Goal: Task Accomplishment & Management: Manage account settings

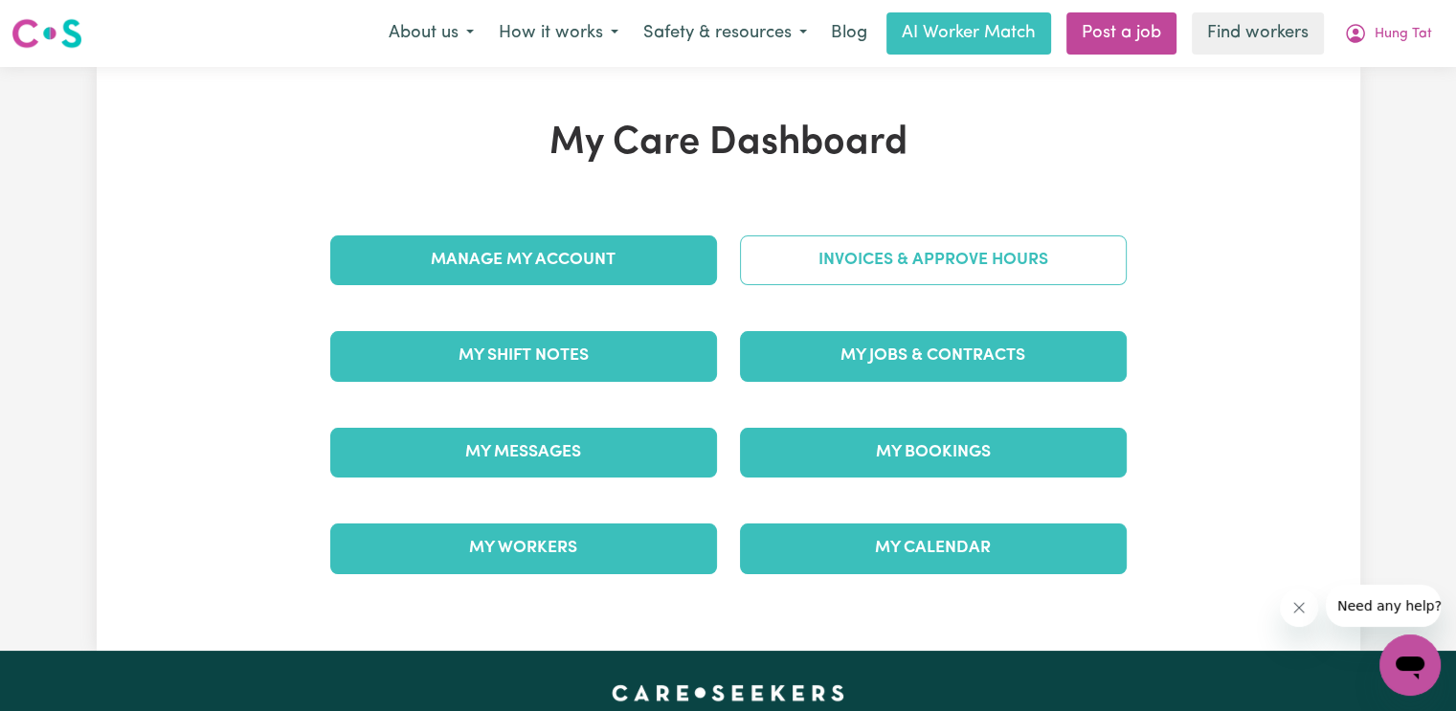
click at [957, 269] on link "Invoices & Approve Hours" at bounding box center [933, 261] width 387 height 50
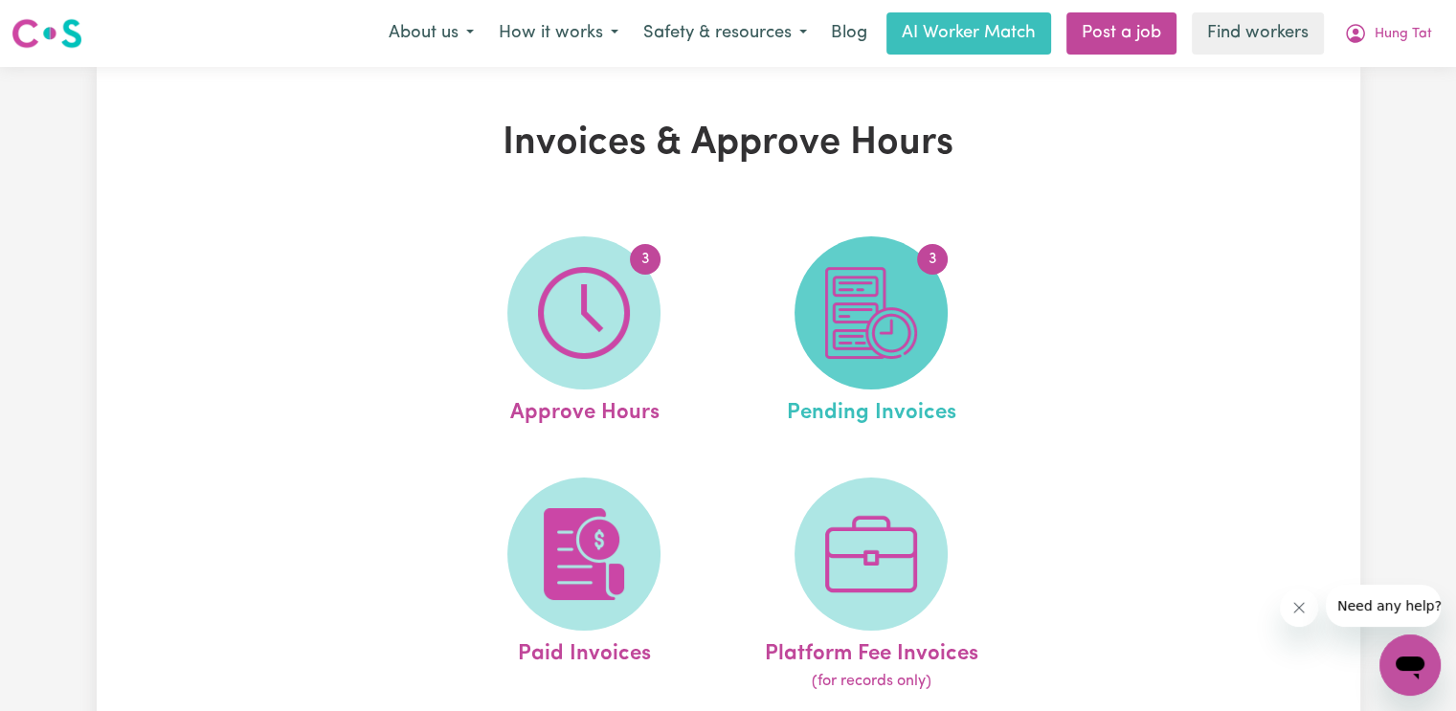
click at [908, 321] on img at bounding box center [871, 313] width 92 height 92
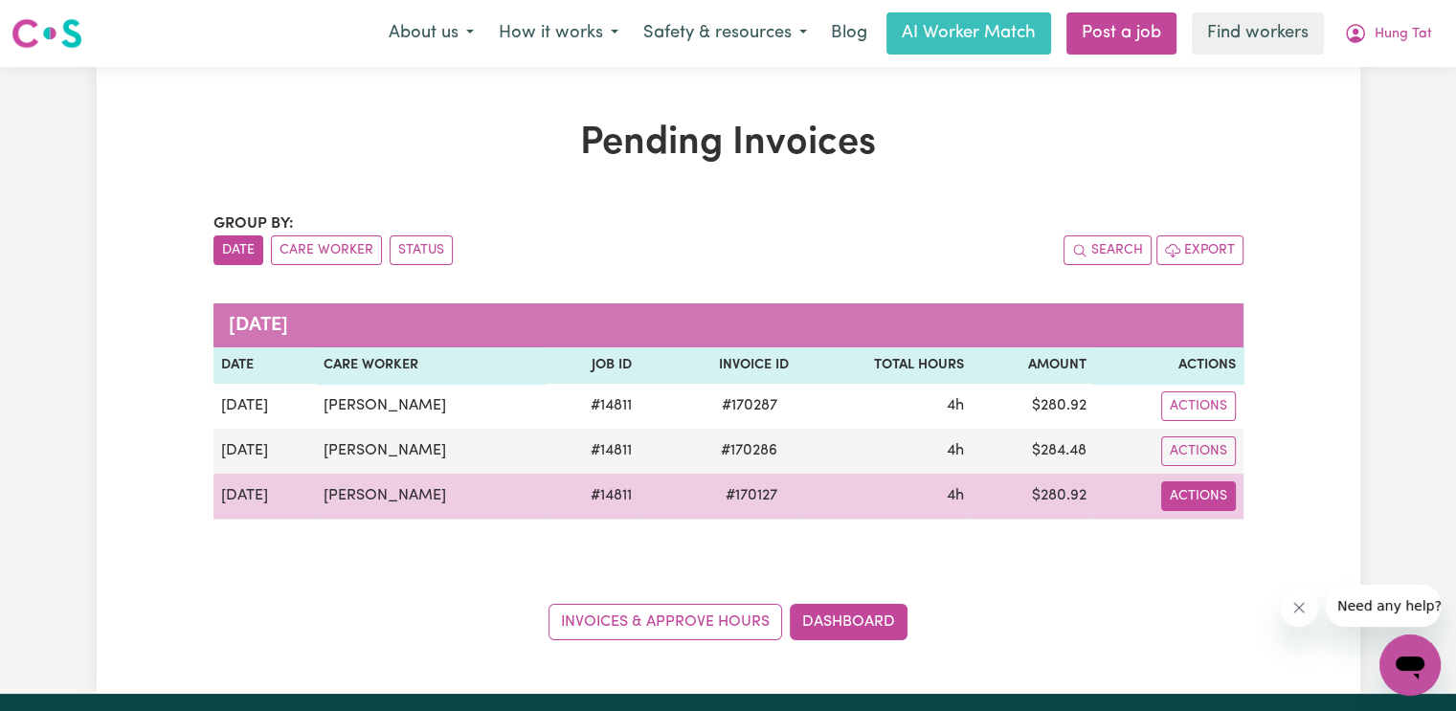
click at [1199, 421] on button "Actions" at bounding box center [1198, 407] width 75 height 30
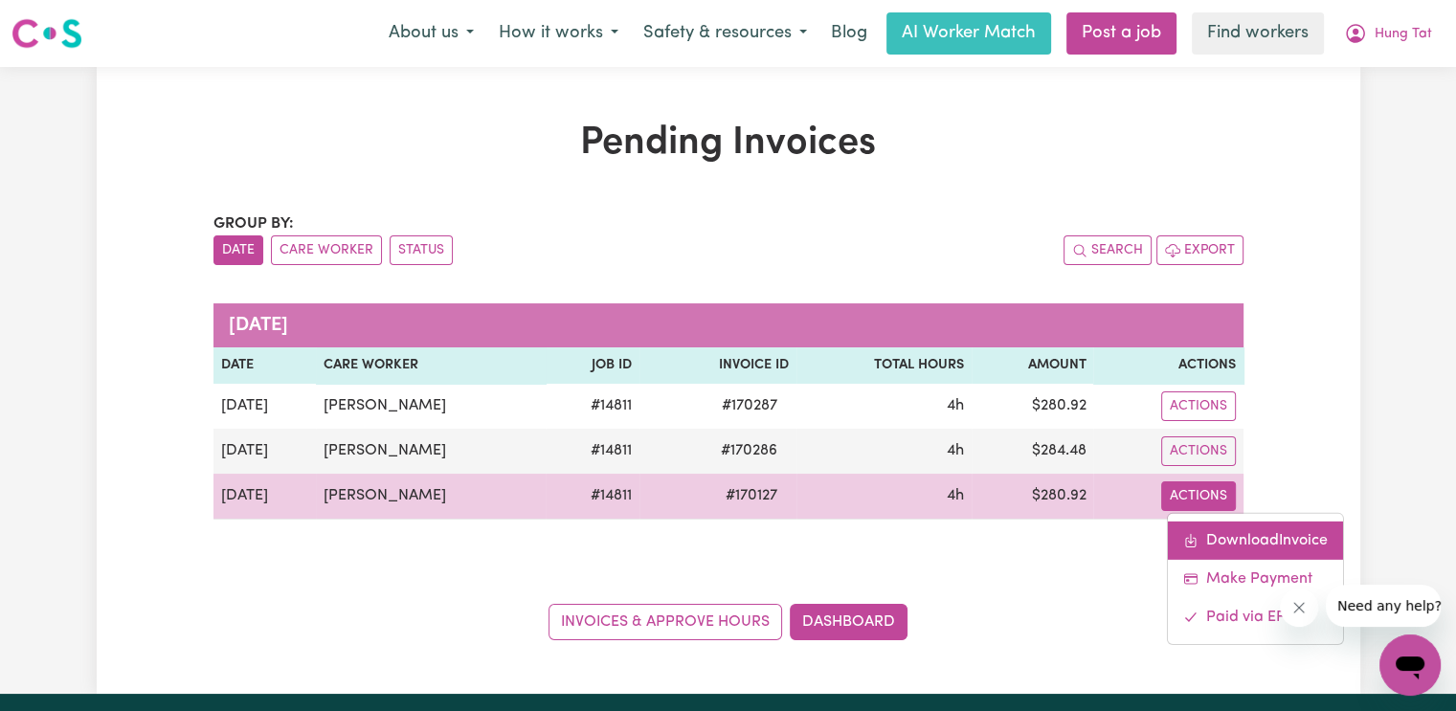
click at [1217, 543] on link "Download Invoice" at bounding box center [1255, 540] width 175 height 38
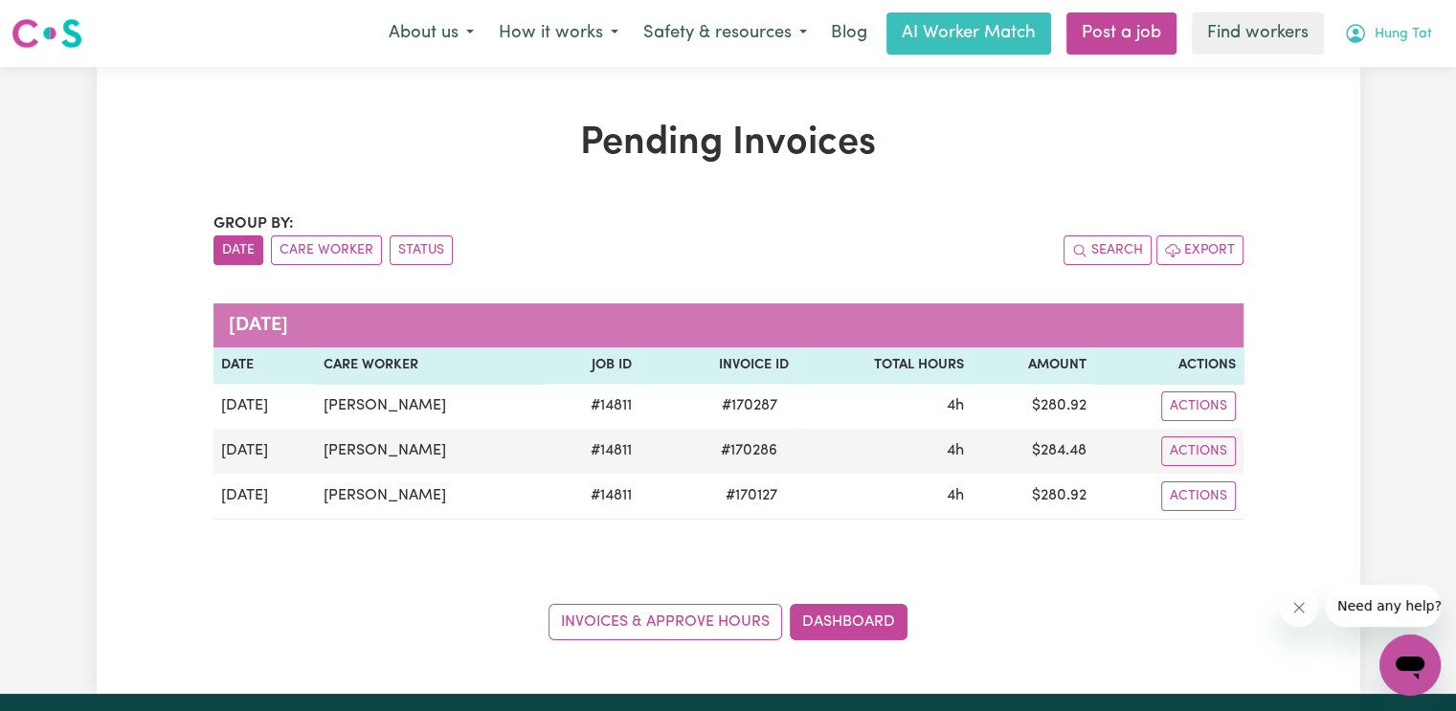
click at [1392, 42] on span "Hung Tat" at bounding box center [1403, 34] width 57 height 21
click at [1375, 79] on link "My Dashboard" at bounding box center [1368, 74] width 151 height 36
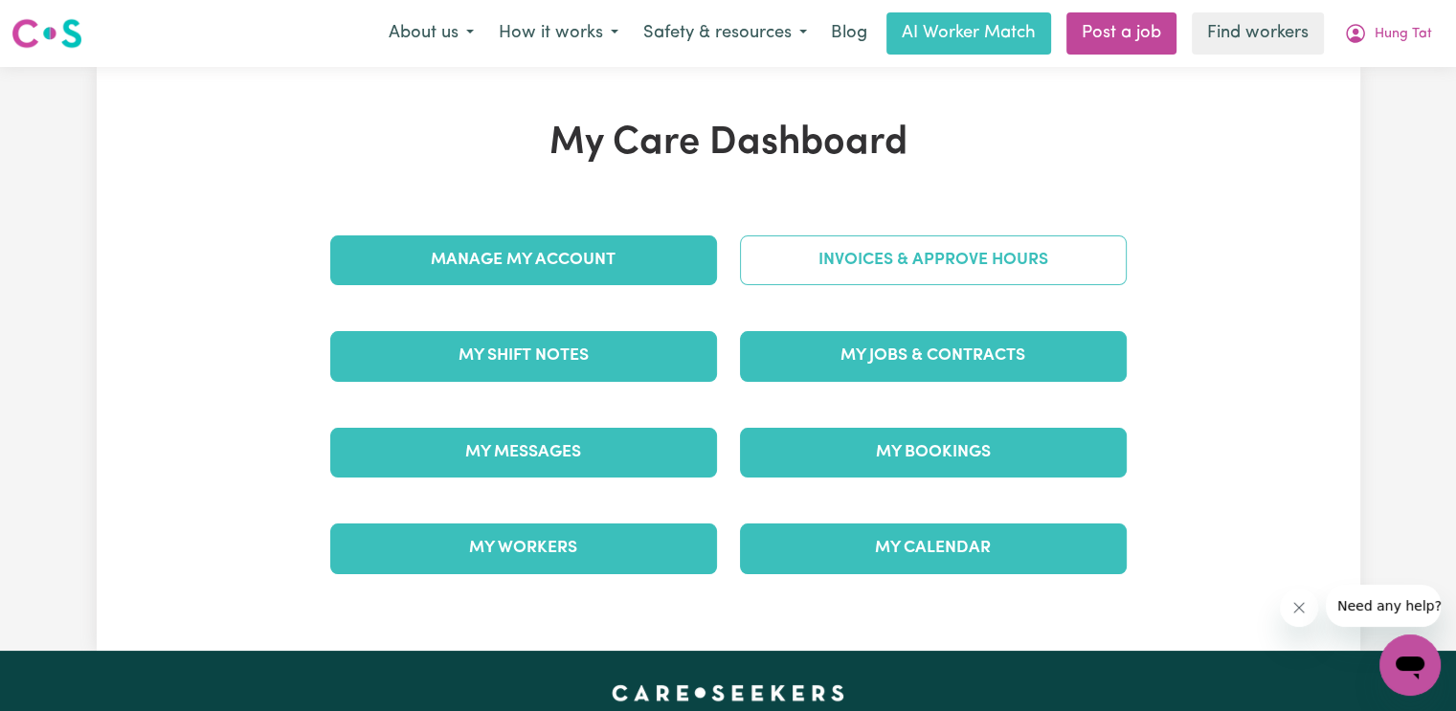
click at [1002, 274] on link "Invoices & Approve Hours" at bounding box center [933, 261] width 387 height 50
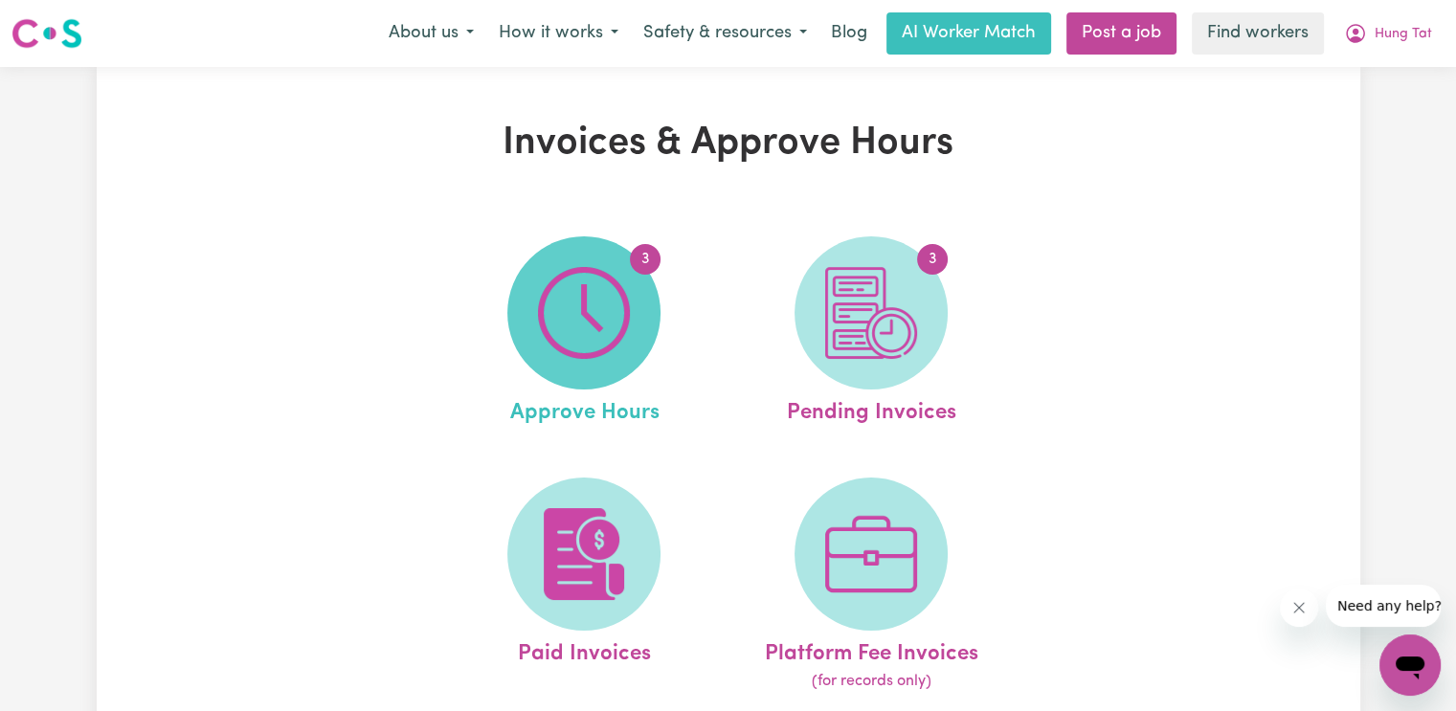
click at [613, 304] on img at bounding box center [584, 313] width 92 height 92
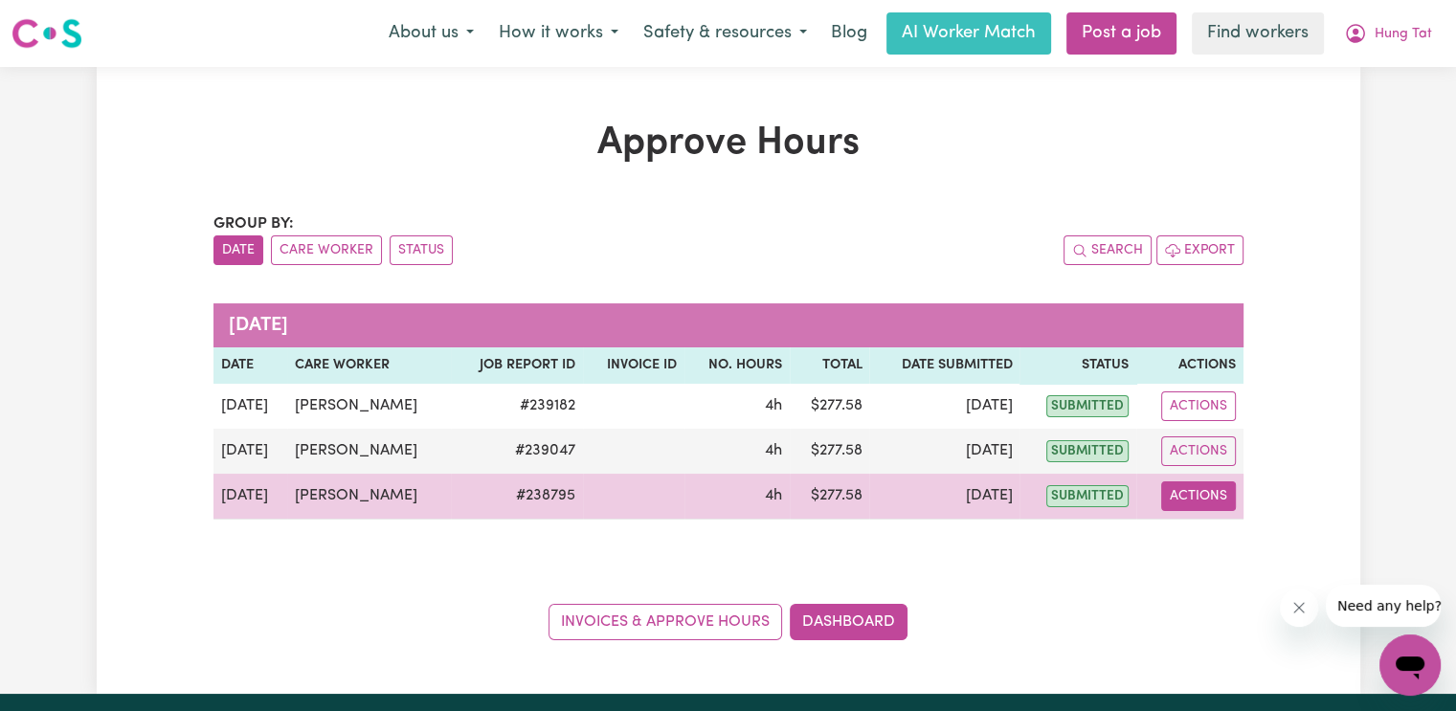
click at [1176, 502] on button "Actions" at bounding box center [1198, 497] width 75 height 30
click at [1198, 539] on link "View Job Report" at bounding box center [1246, 540] width 164 height 38
select select "pm"
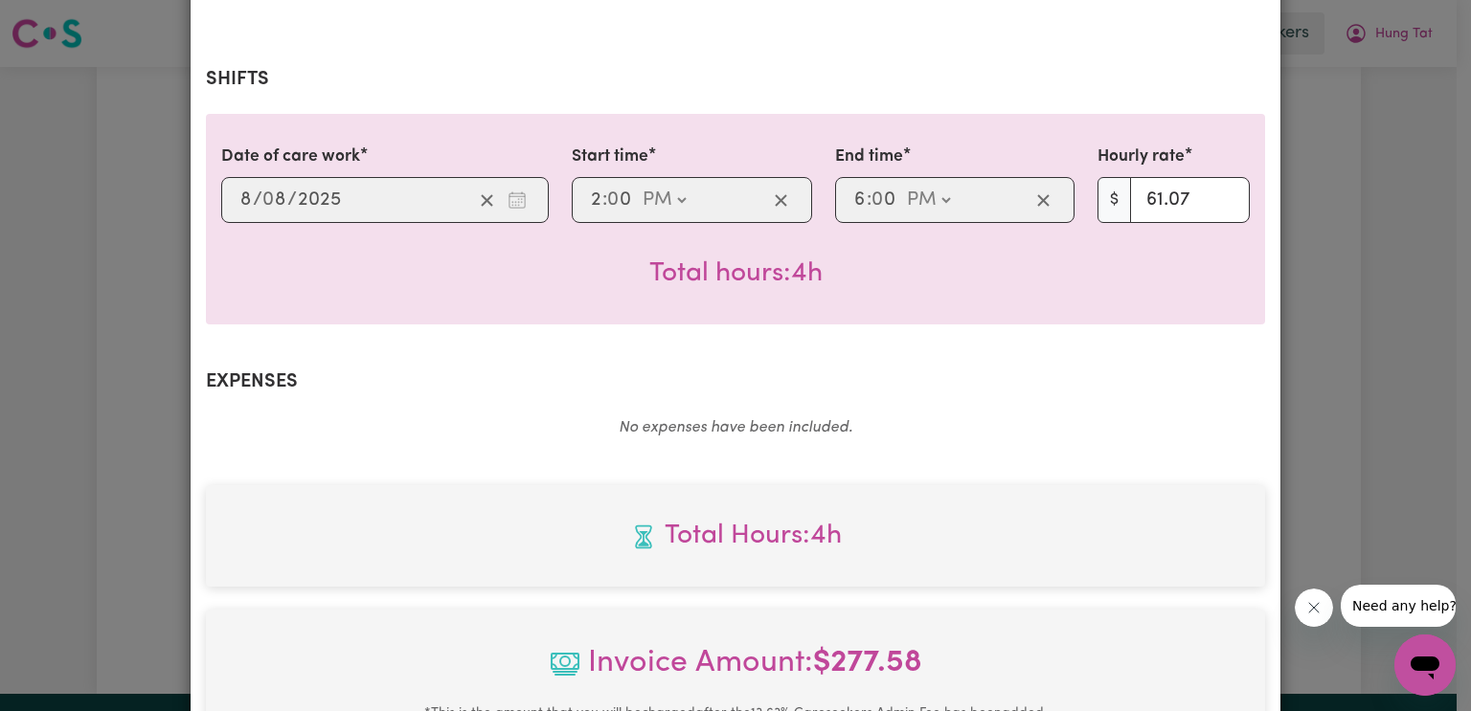
scroll to position [766, 0]
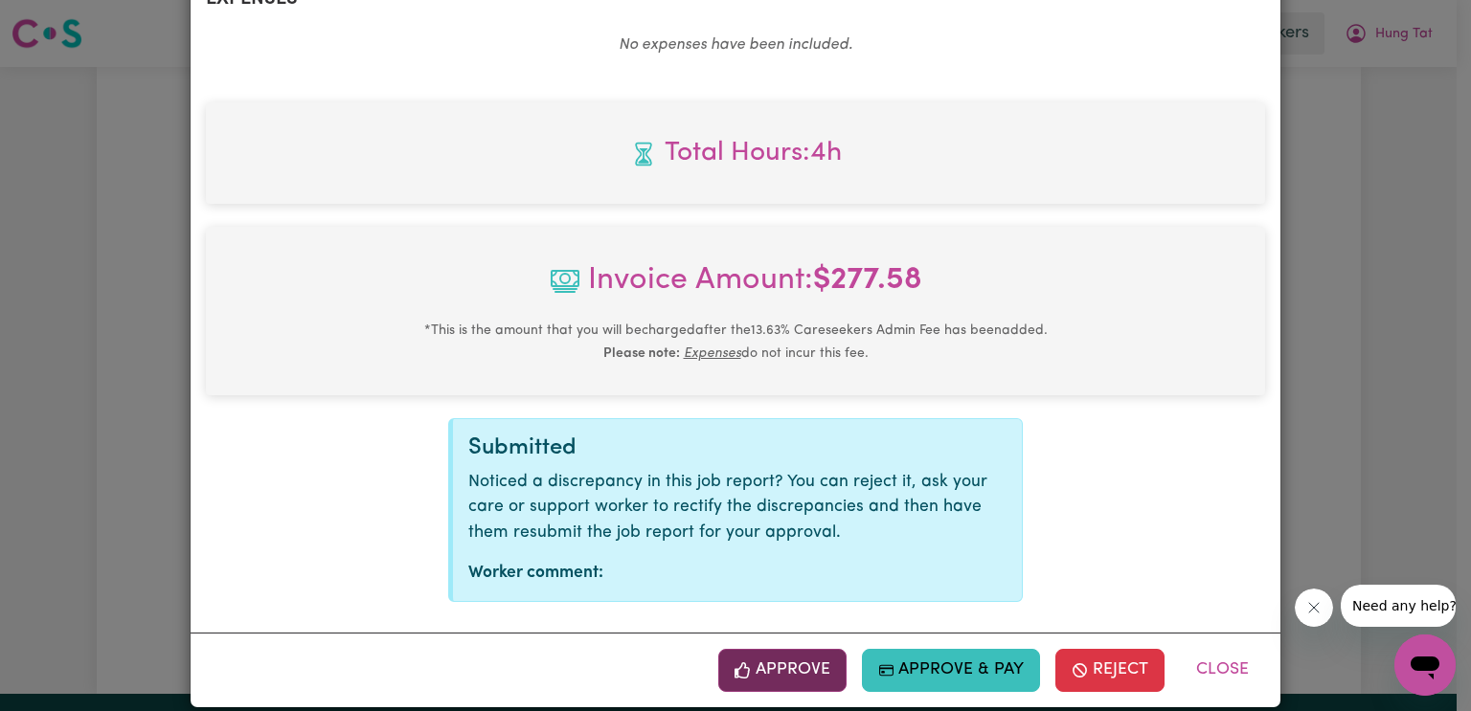
click at [797, 654] on button "Approve" at bounding box center [782, 670] width 128 height 42
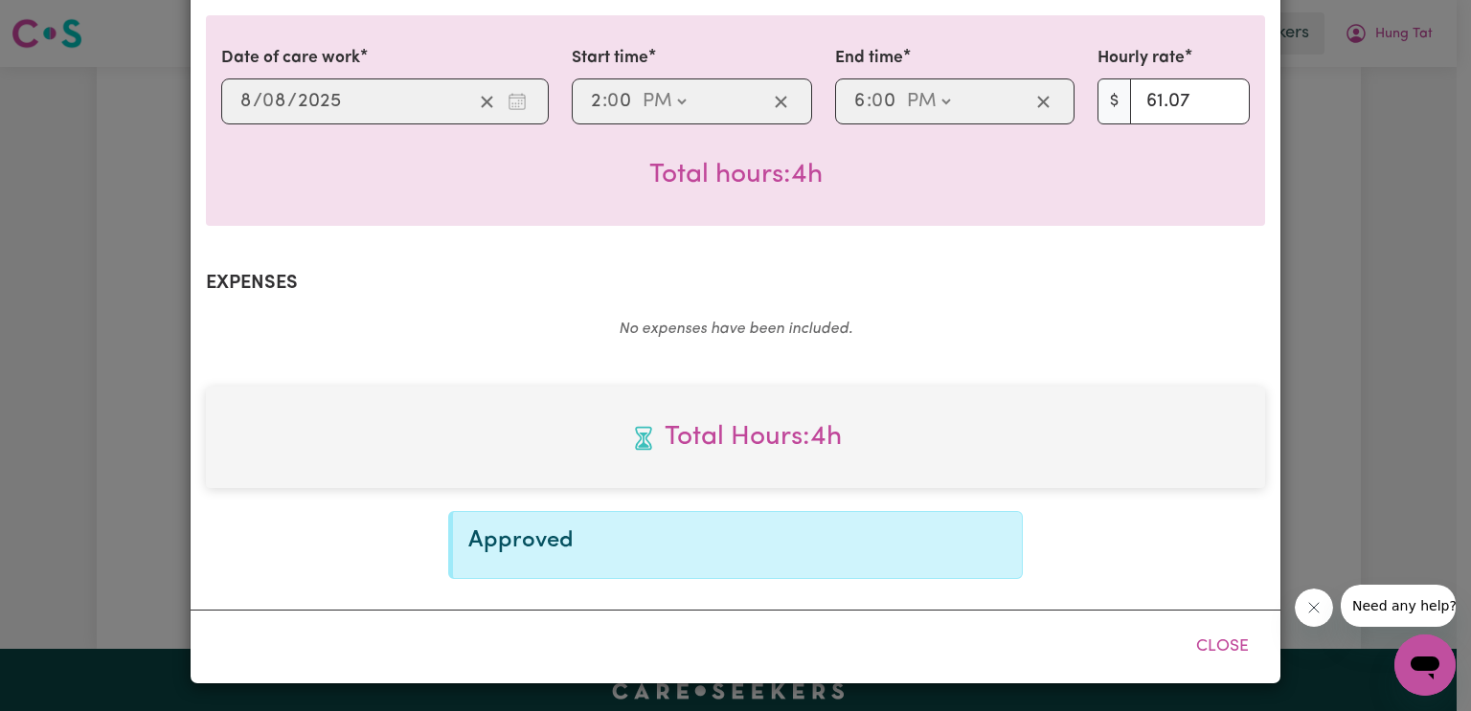
scroll to position [480, 0]
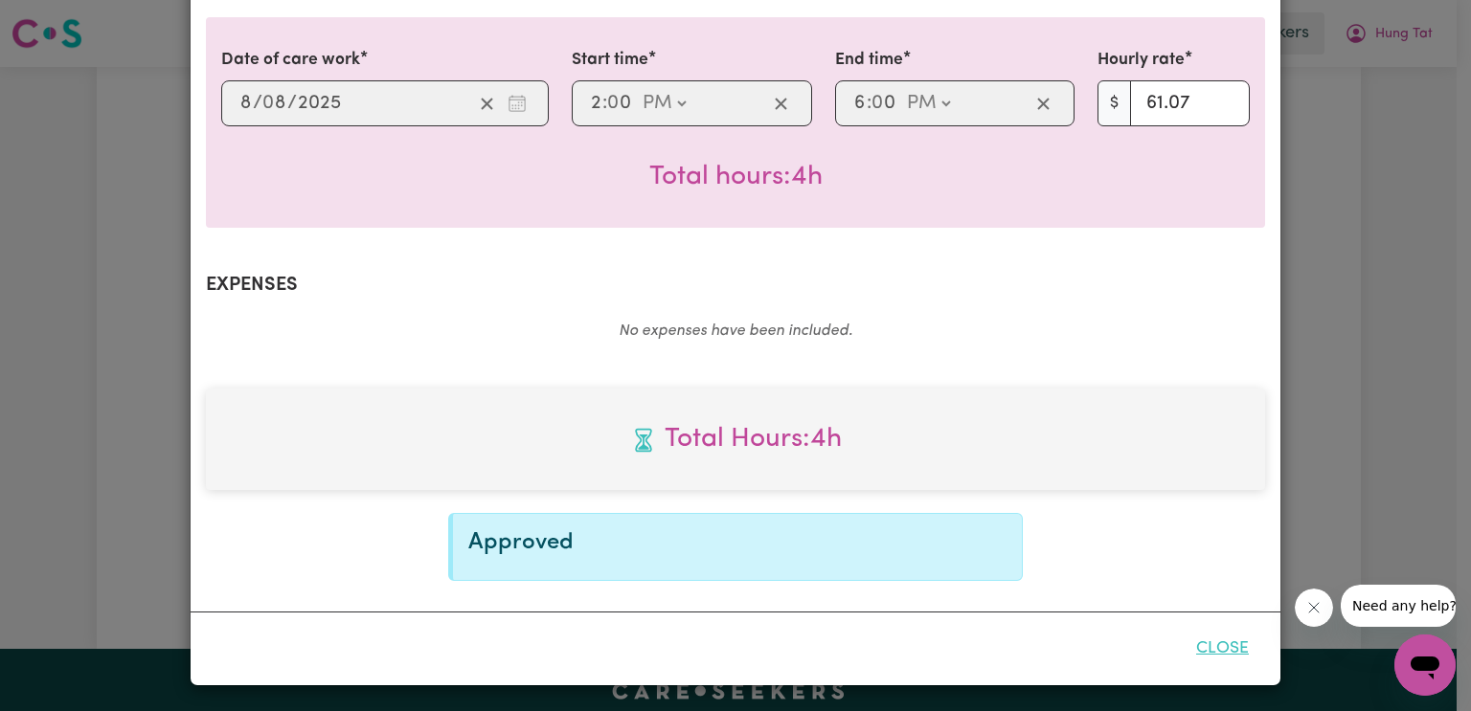
click at [1226, 656] on button "Close" at bounding box center [1222, 649] width 85 height 42
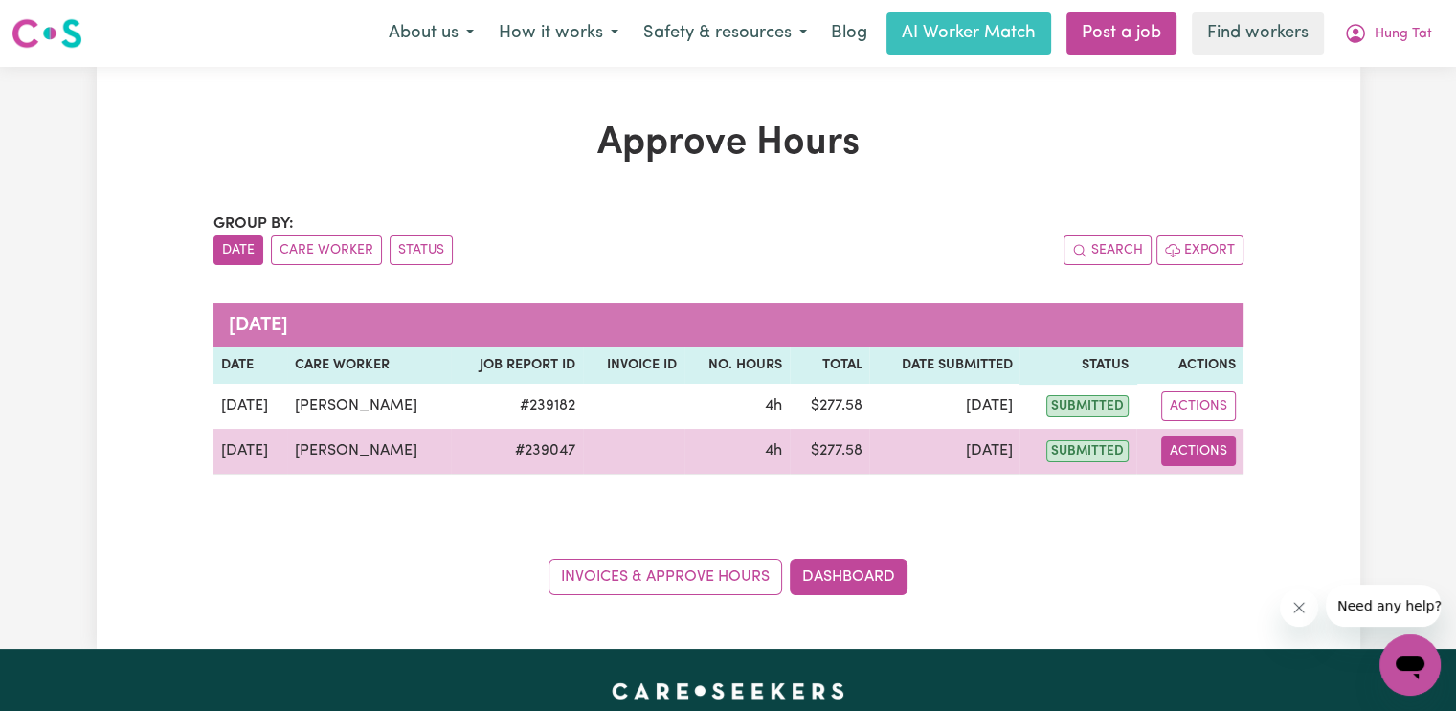
click at [1186, 447] on button "Actions" at bounding box center [1198, 452] width 75 height 30
click at [1207, 490] on link "View Job Report" at bounding box center [1246, 495] width 164 height 38
select select "pm"
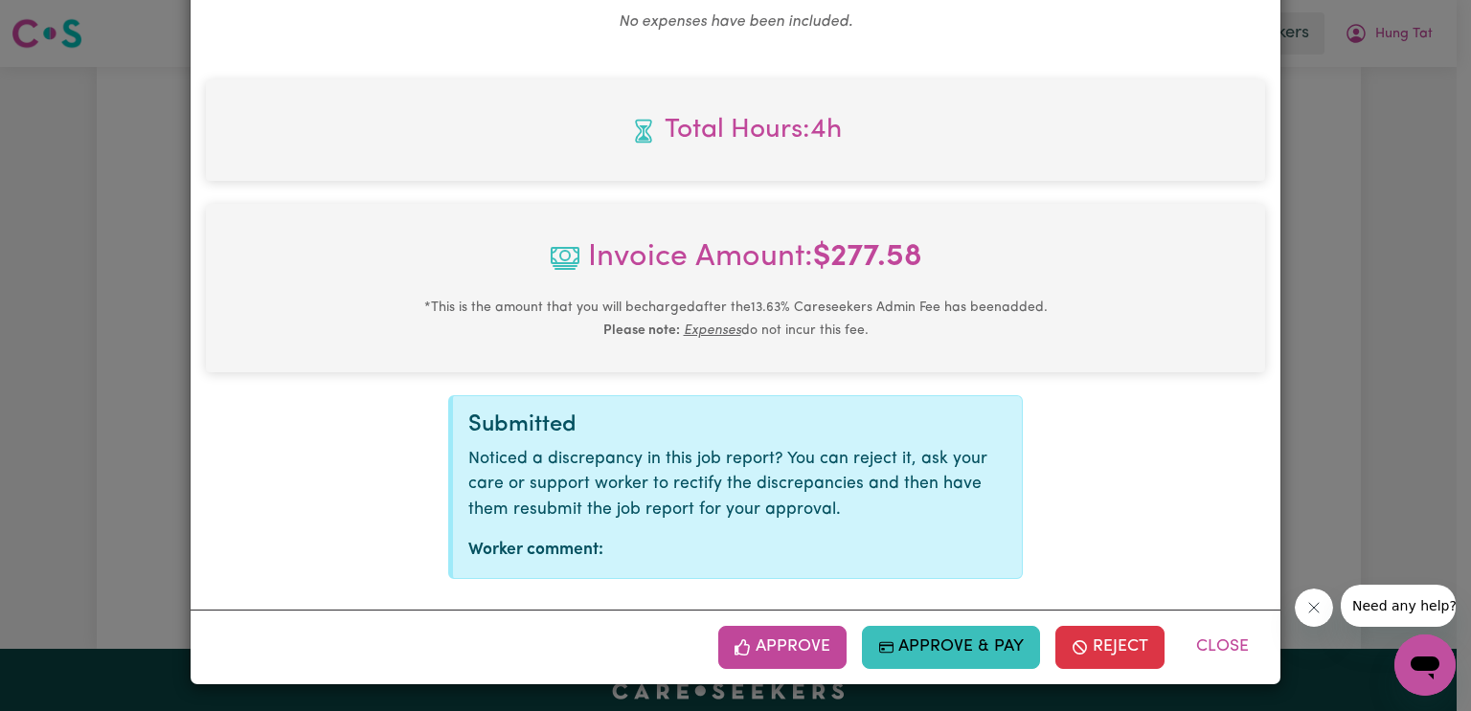
scroll to position [789, 0]
click at [818, 635] on button "Approve" at bounding box center [782, 647] width 128 height 42
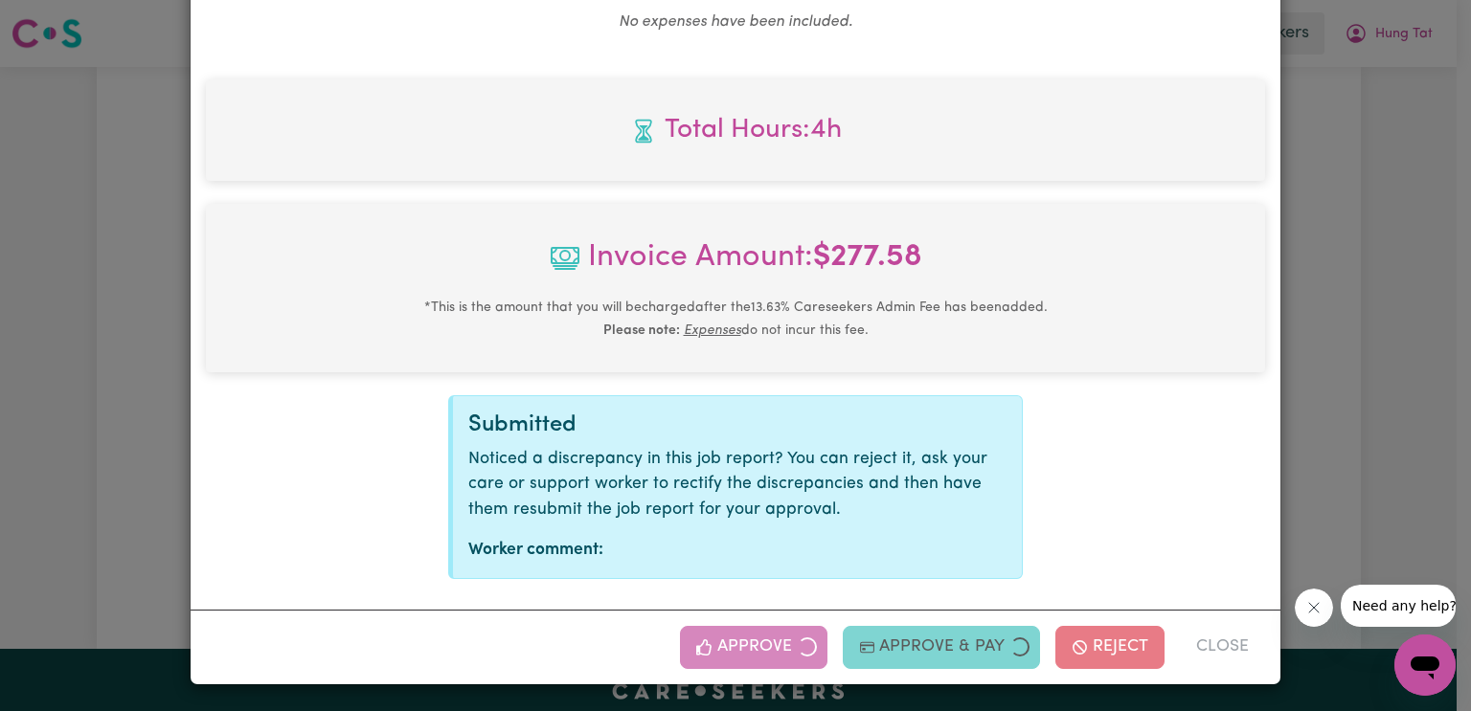
scroll to position [480, 0]
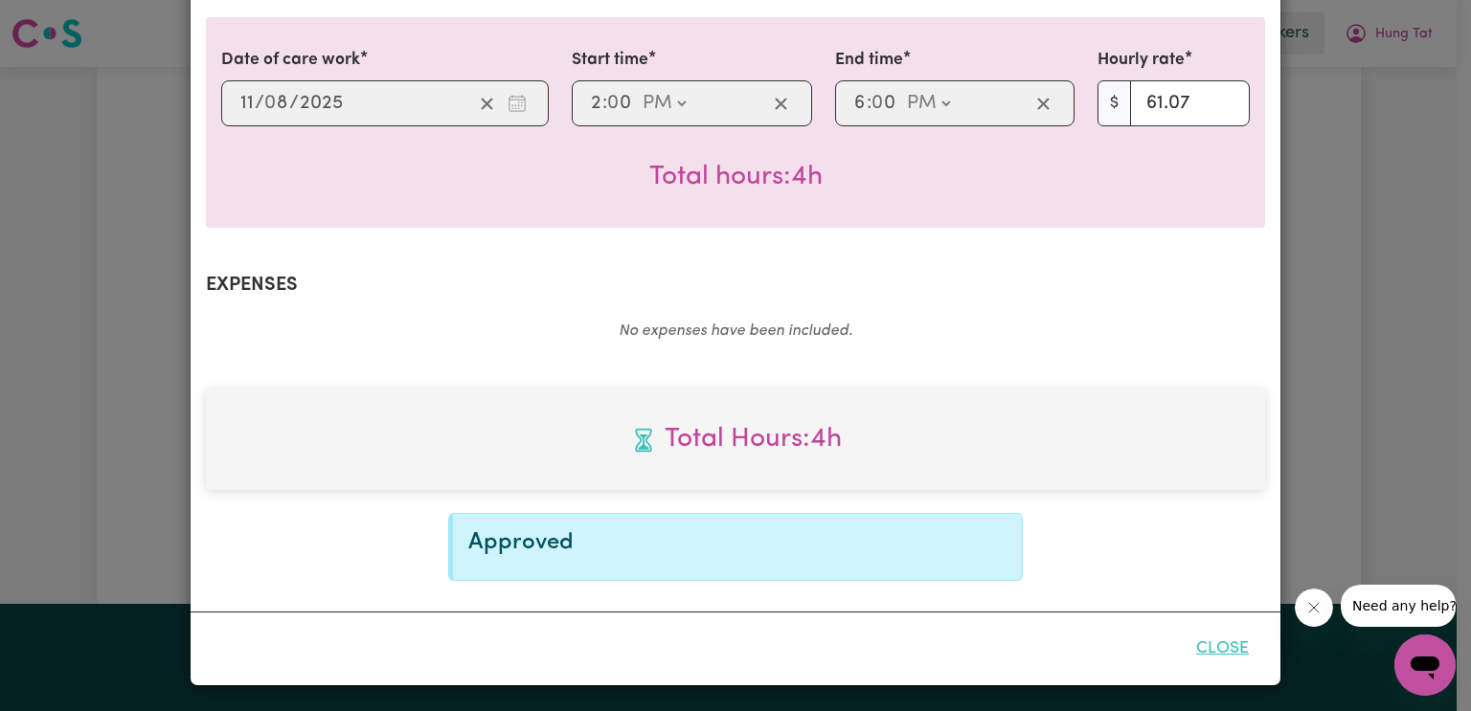
click at [1206, 650] on button "Close" at bounding box center [1222, 649] width 85 height 42
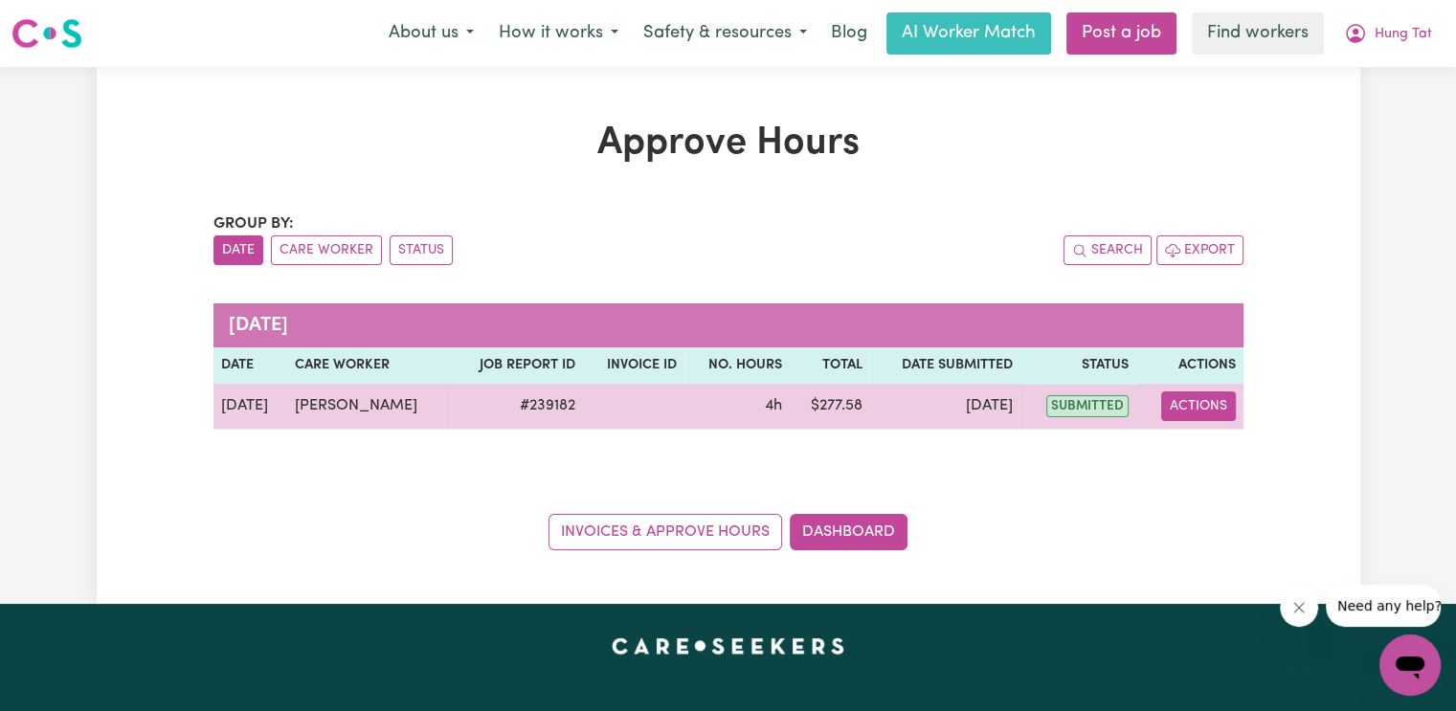
click at [1199, 397] on button "Actions" at bounding box center [1198, 407] width 75 height 30
click at [1208, 440] on link "View Job Report" at bounding box center [1246, 450] width 164 height 38
select select "pm"
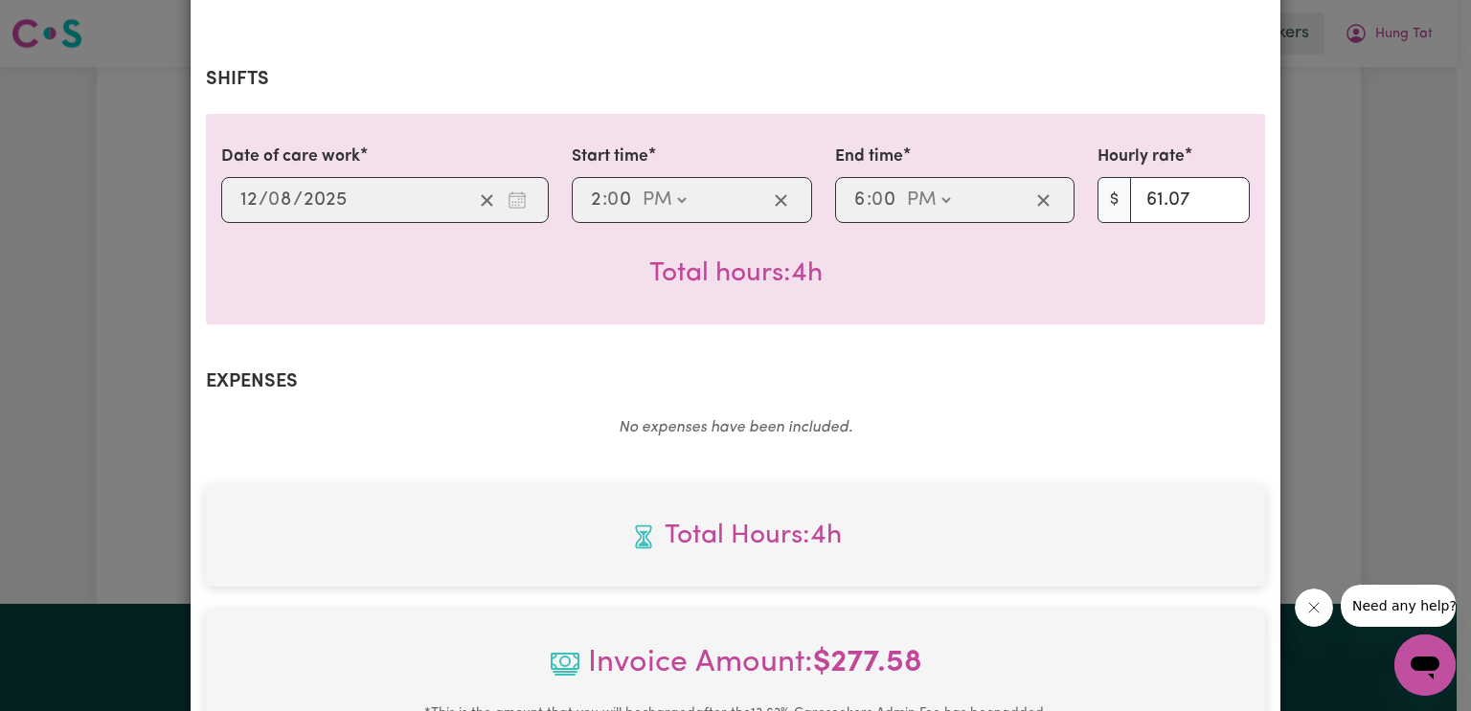
scroll to position [766, 0]
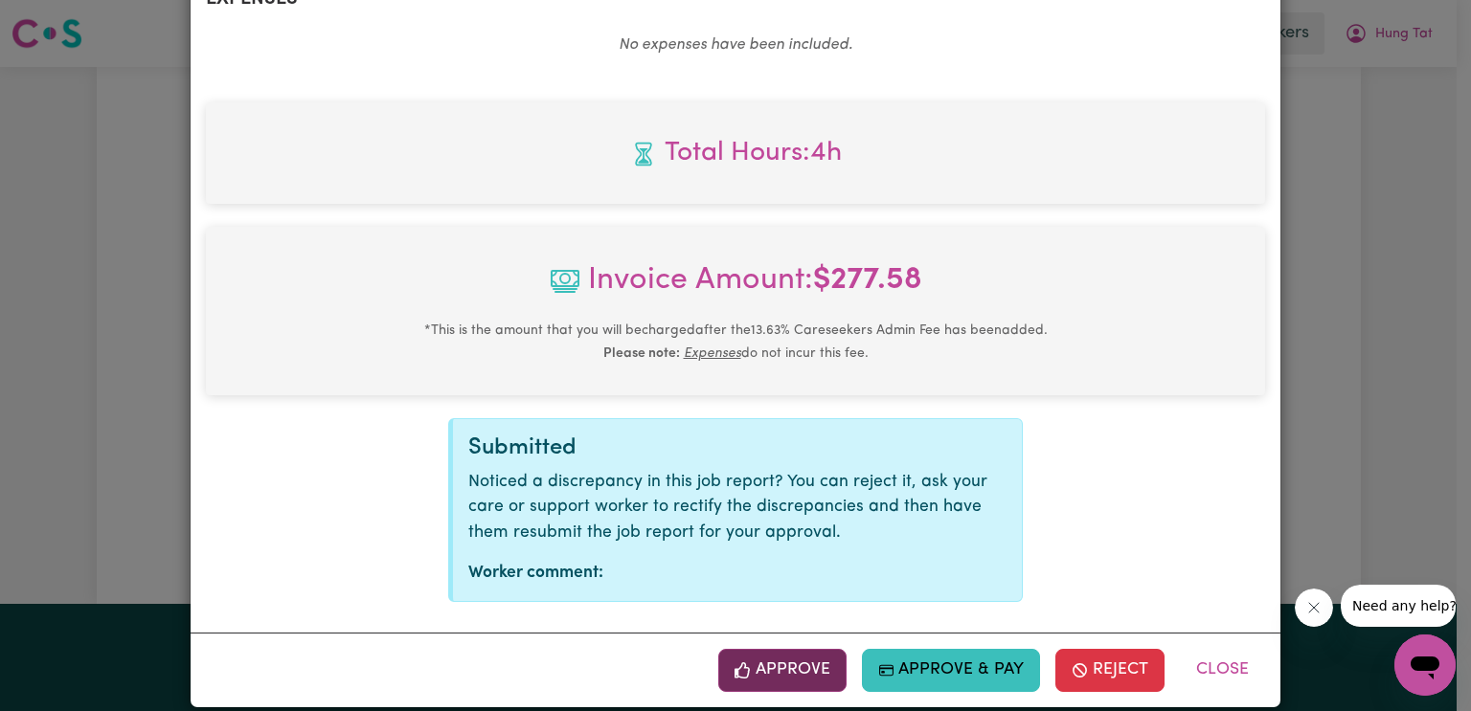
click at [812, 668] on button "Approve" at bounding box center [782, 670] width 128 height 42
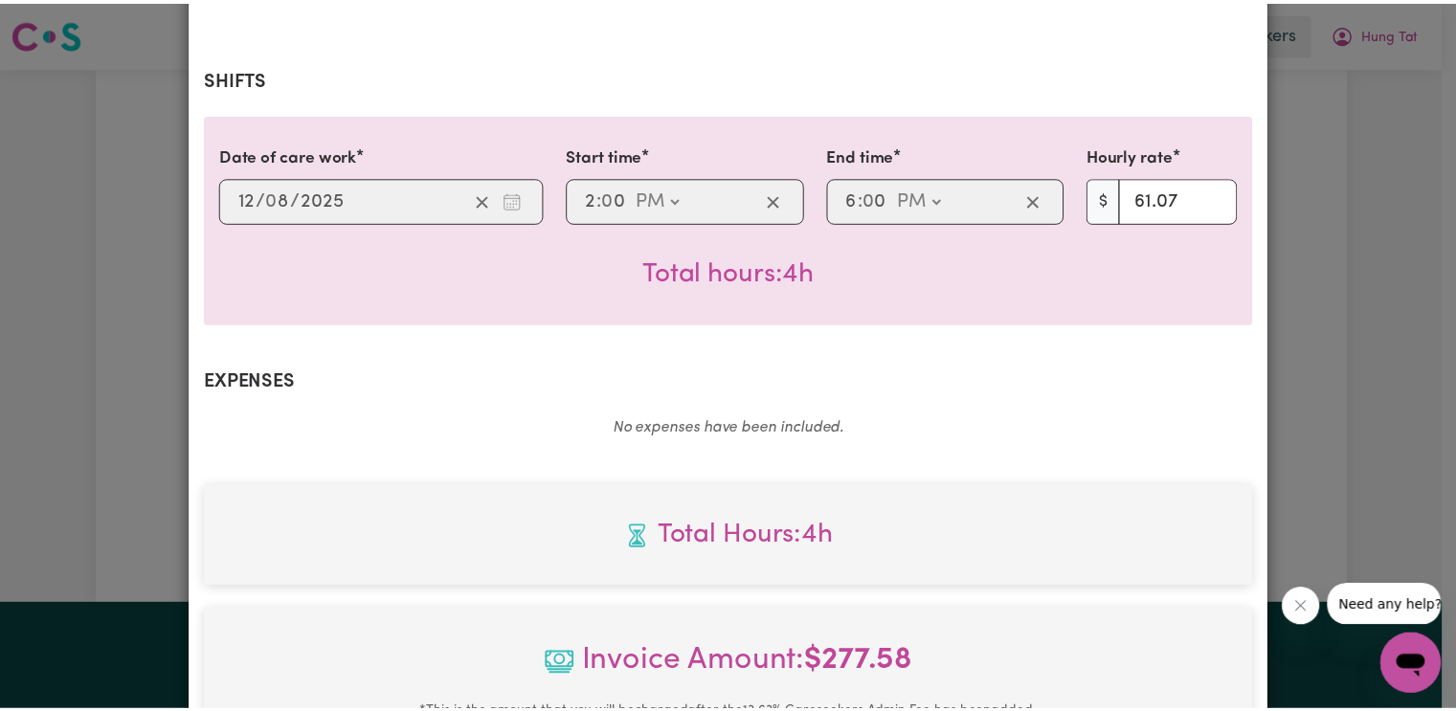
scroll to position [0, 0]
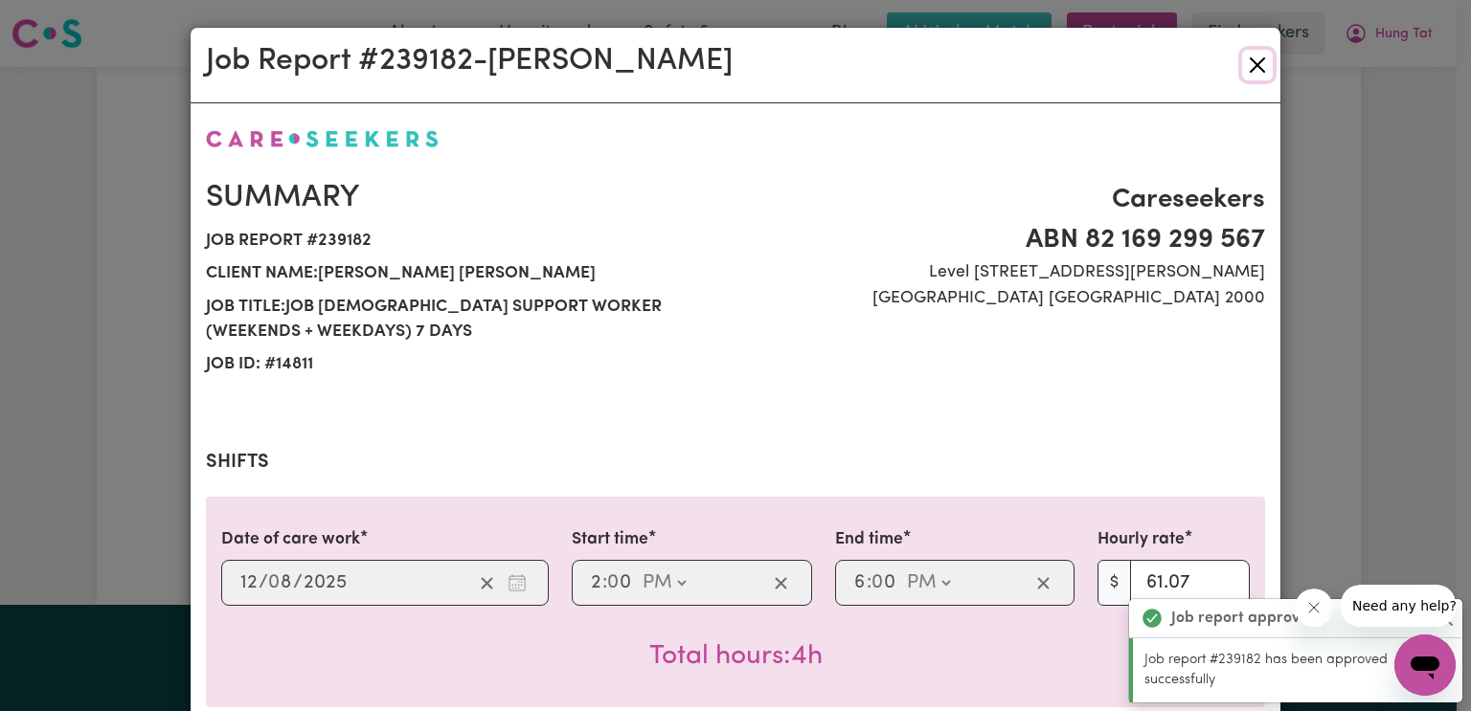
click at [1252, 64] on button "Close" at bounding box center [1257, 65] width 31 height 31
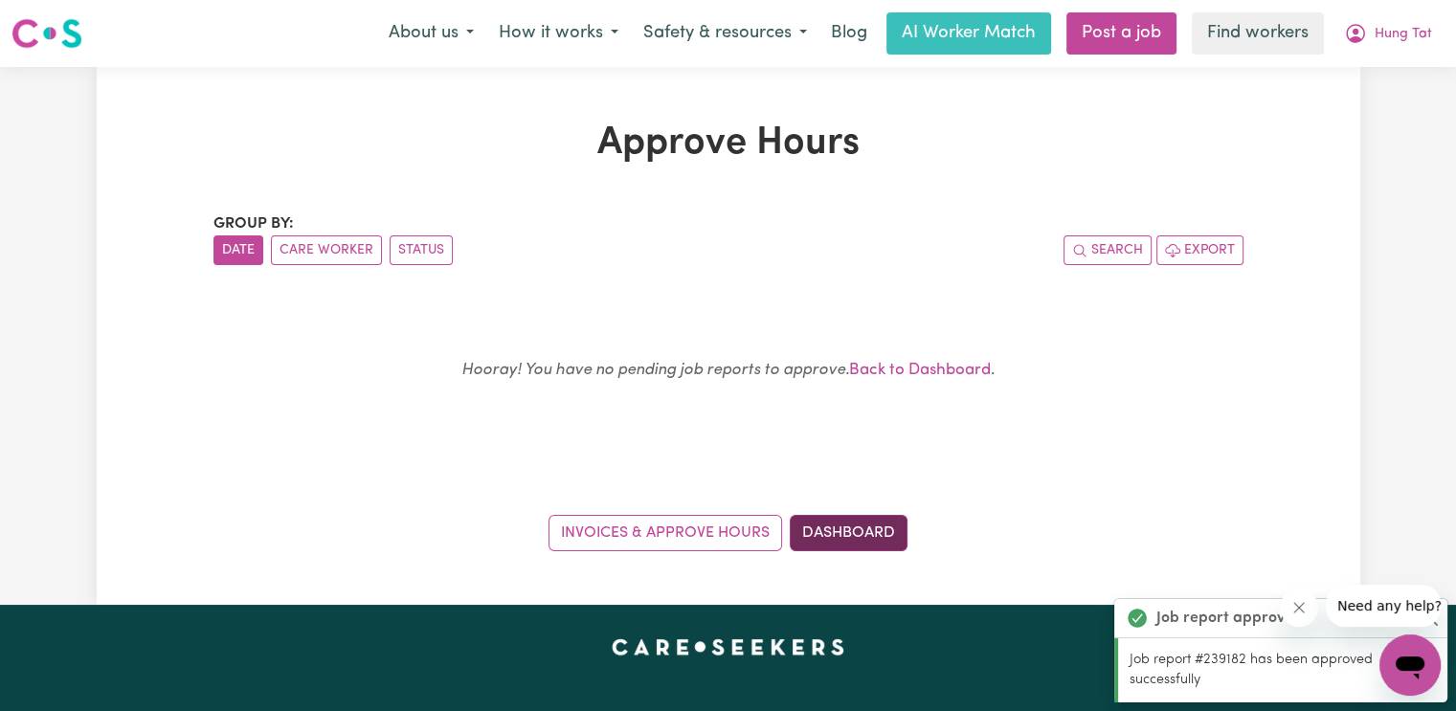
click at [851, 529] on link "Dashboard" at bounding box center [849, 533] width 118 height 36
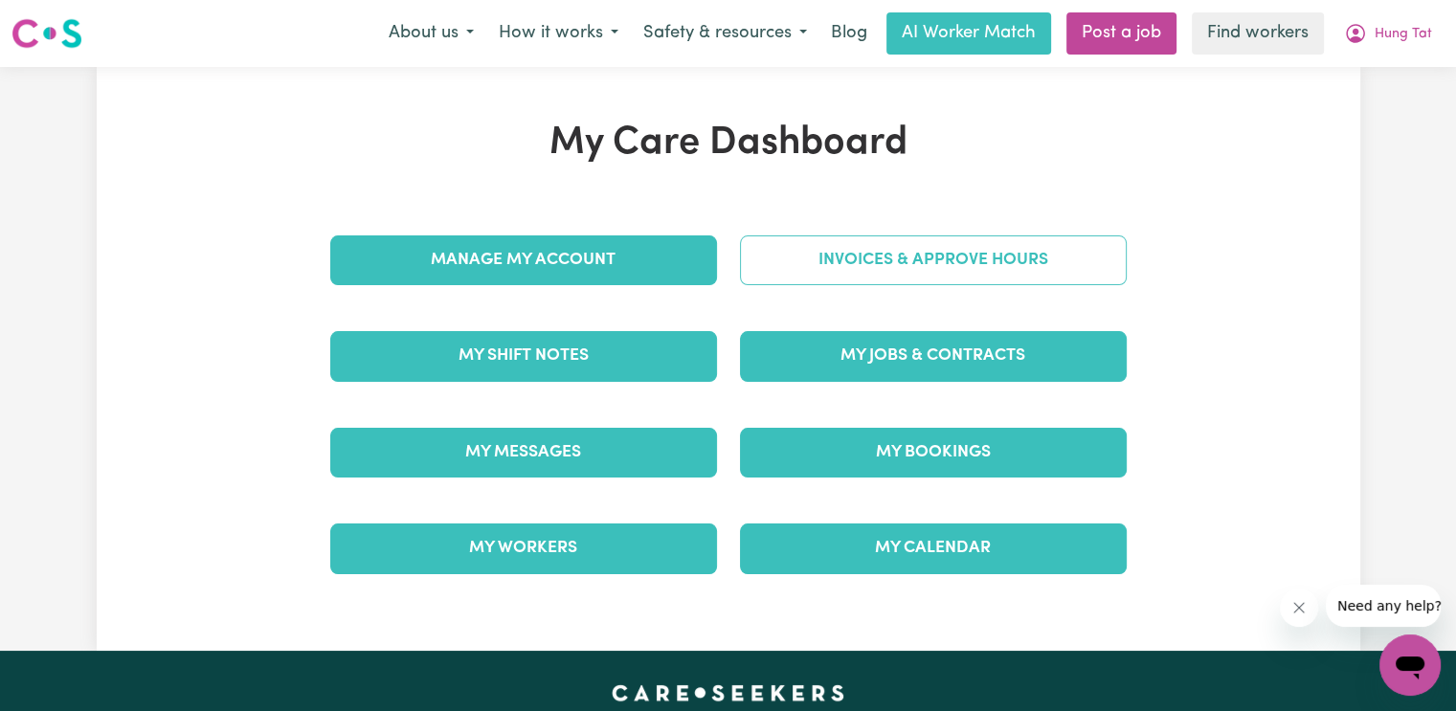
click at [878, 271] on link "Invoices & Approve Hours" at bounding box center [933, 261] width 387 height 50
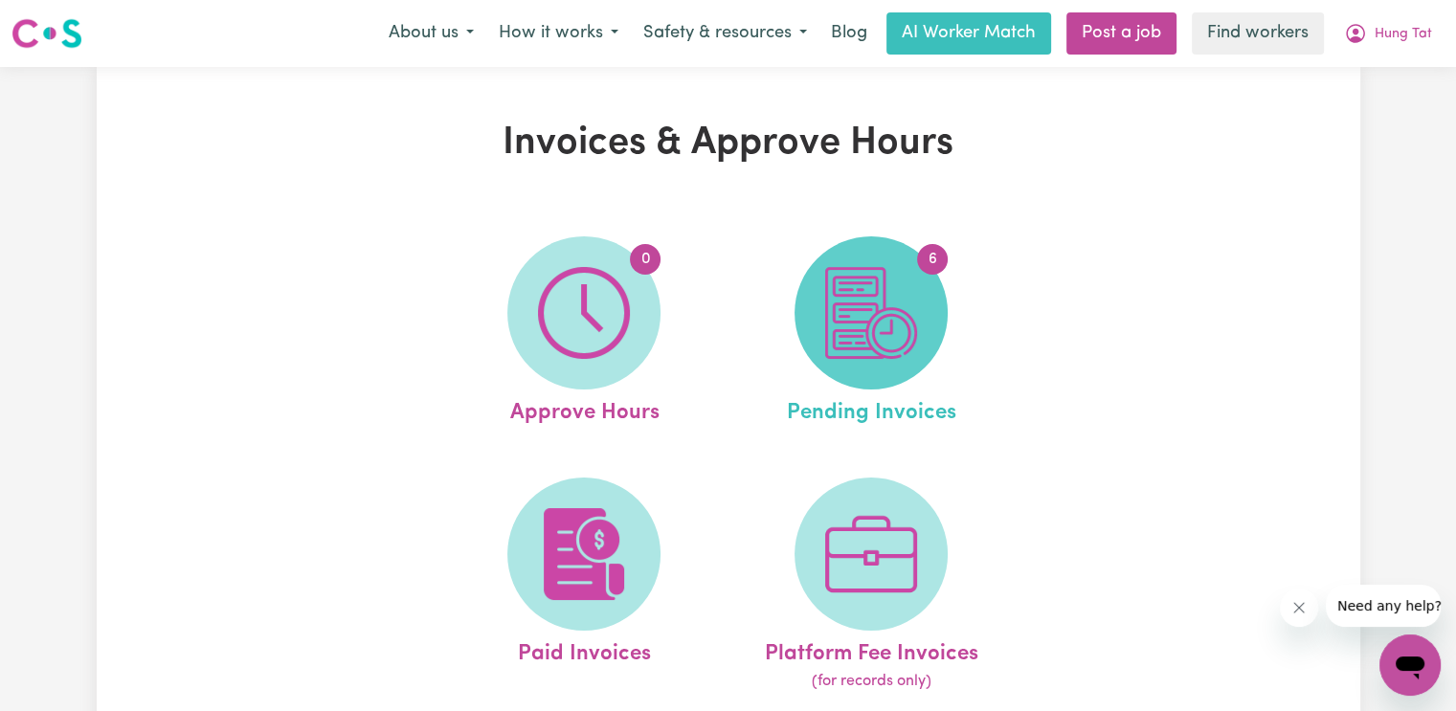
click at [856, 273] on img at bounding box center [871, 313] width 92 height 92
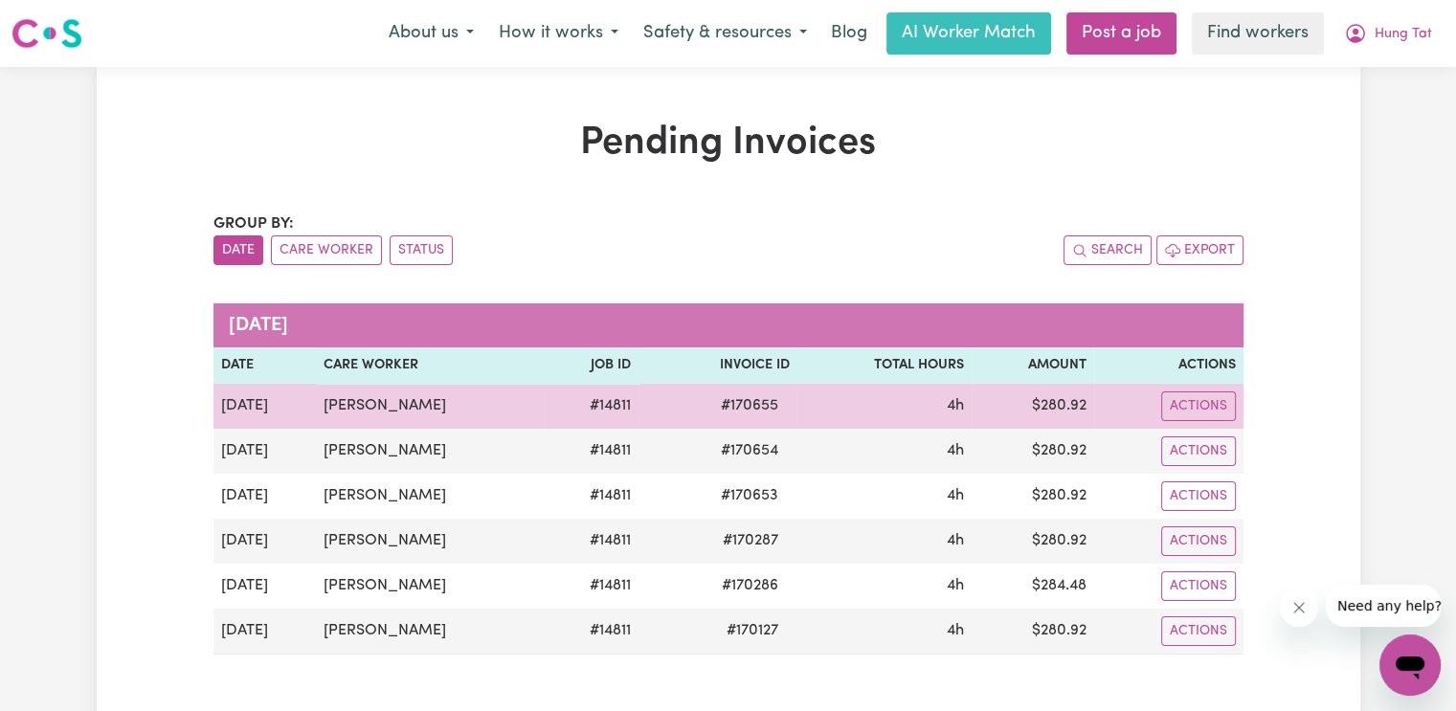
click at [742, 403] on span "# 170655" at bounding box center [749, 405] width 80 height 23
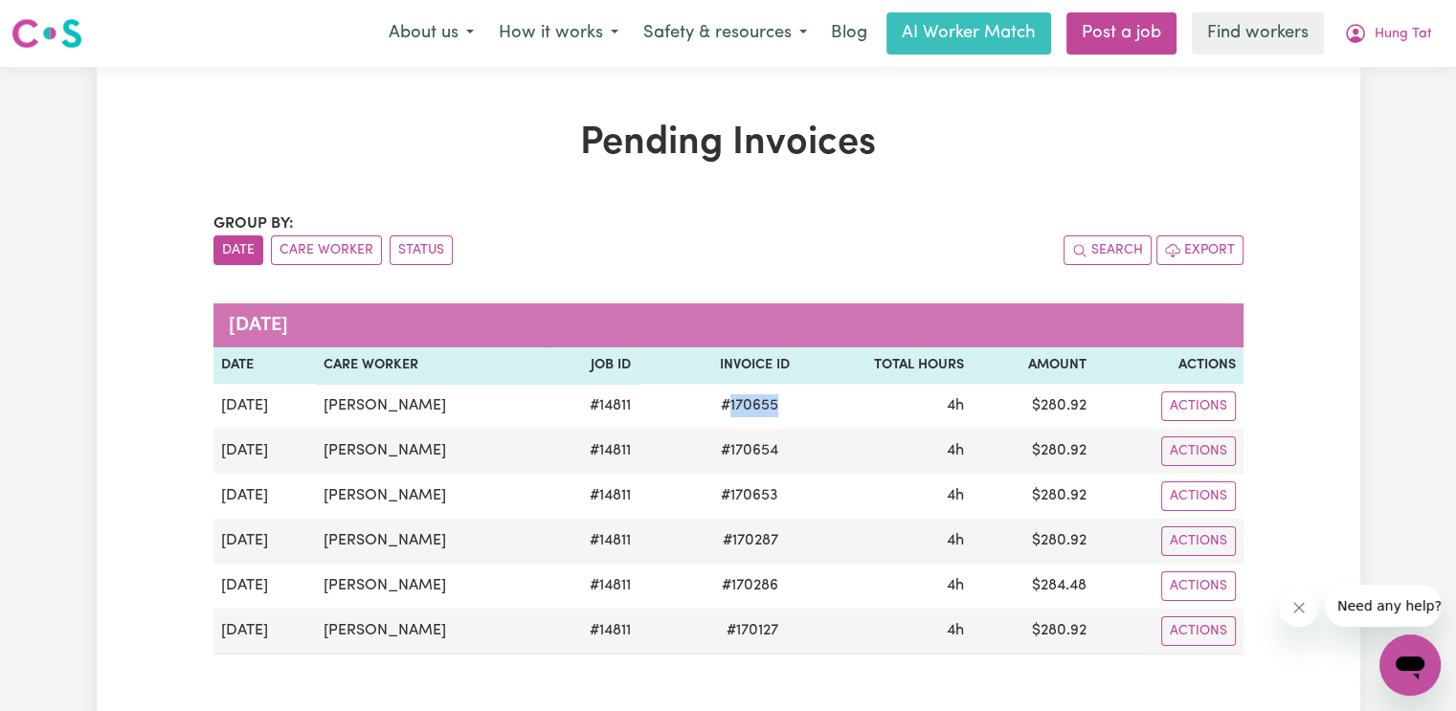
copy span "170655"
click at [1372, 41] on button "Hung Tat" at bounding box center [1388, 33] width 113 height 40
click at [1367, 108] on link "Logout" at bounding box center [1368, 110] width 151 height 36
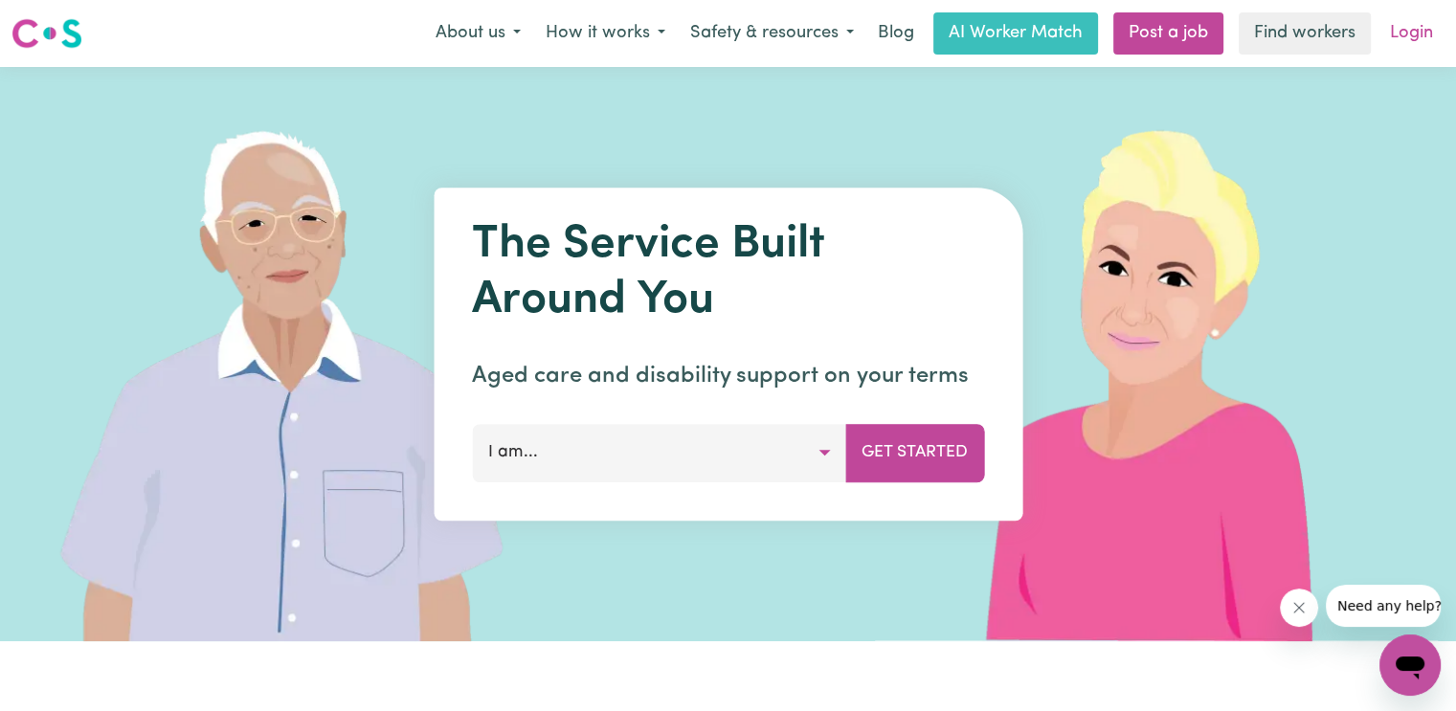
click at [1399, 27] on link "Login" at bounding box center [1412, 33] width 66 height 42
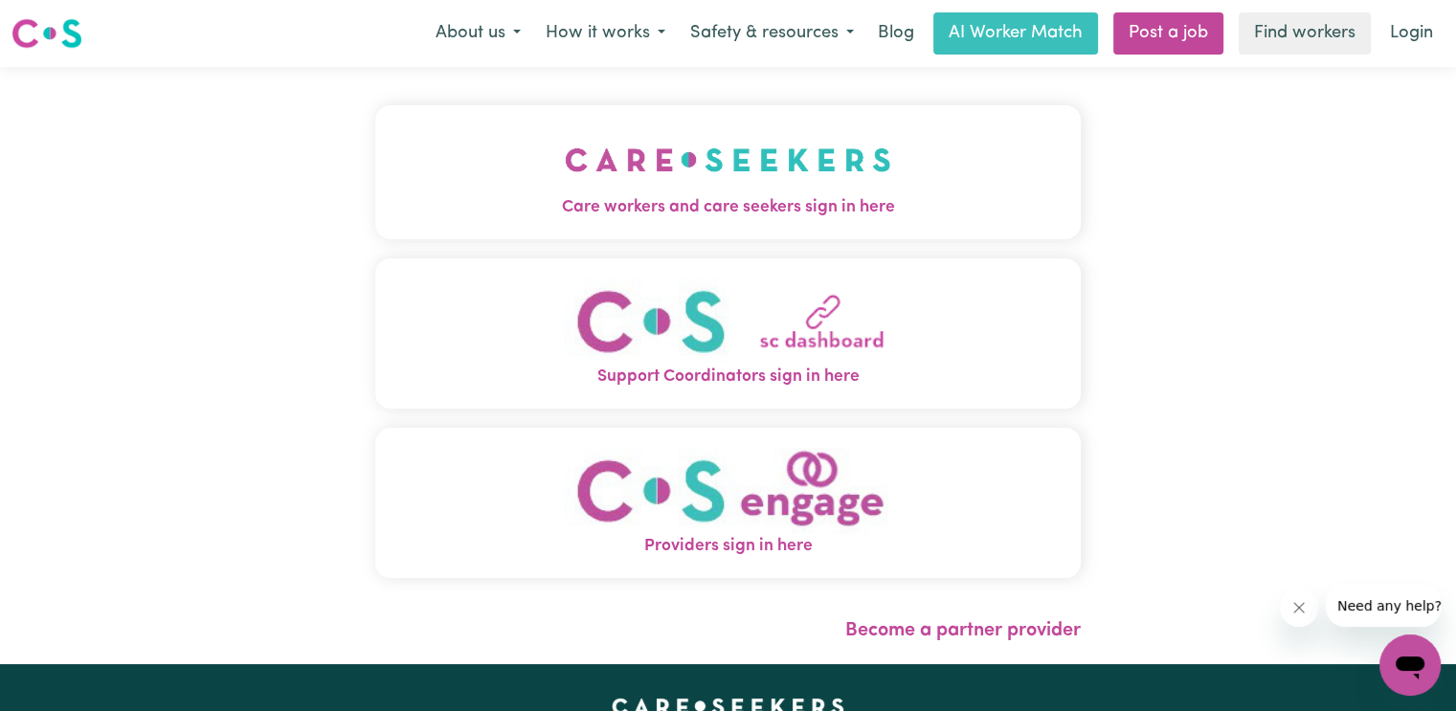
click at [565, 185] on img "Care workers and care seekers sign in here" at bounding box center [728, 159] width 327 height 71
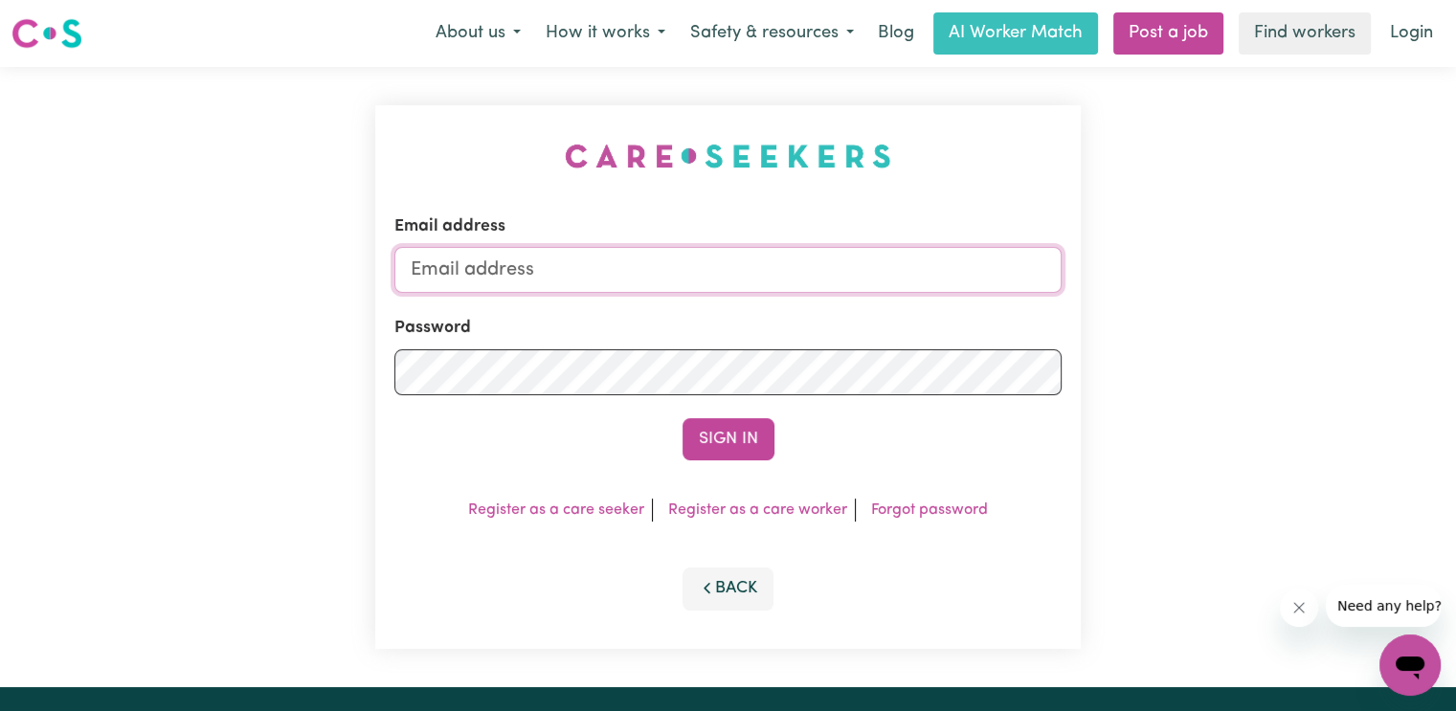
click at [500, 271] on input "Email address" at bounding box center [727, 270] width 667 height 46
type input "[EMAIL_ADDRESS][DOMAIN_NAME]"
click at [683, 418] on button "Sign In" at bounding box center [729, 439] width 92 height 42
